Goal: Information Seeking & Learning: Learn about a topic

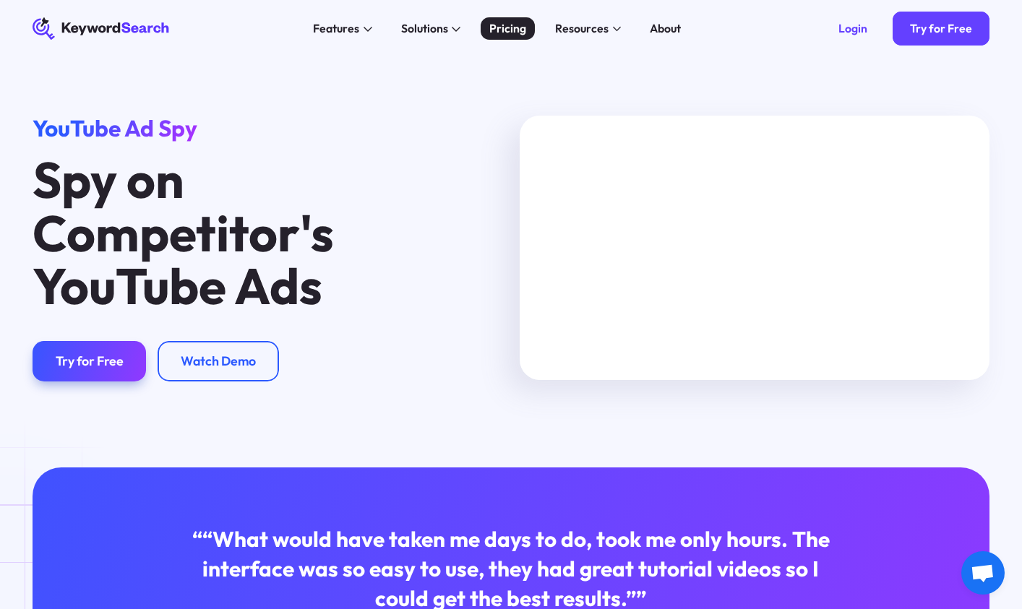
click at [496, 27] on div "Pricing" at bounding box center [507, 28] width 37 height 17
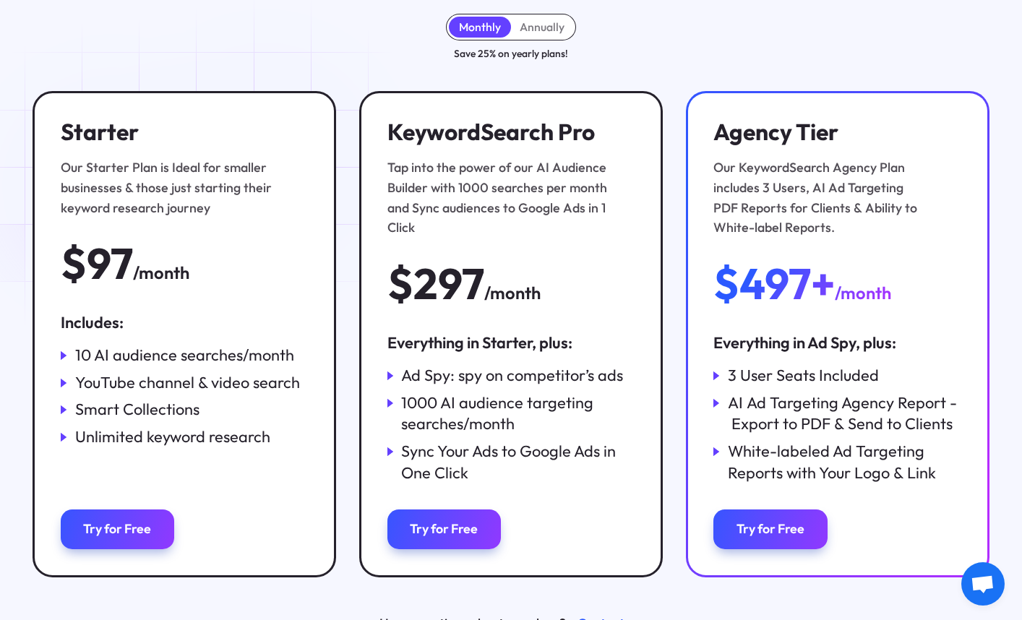
scroll to position [217, 0]
